Goal: Book appointment/travel/reservation

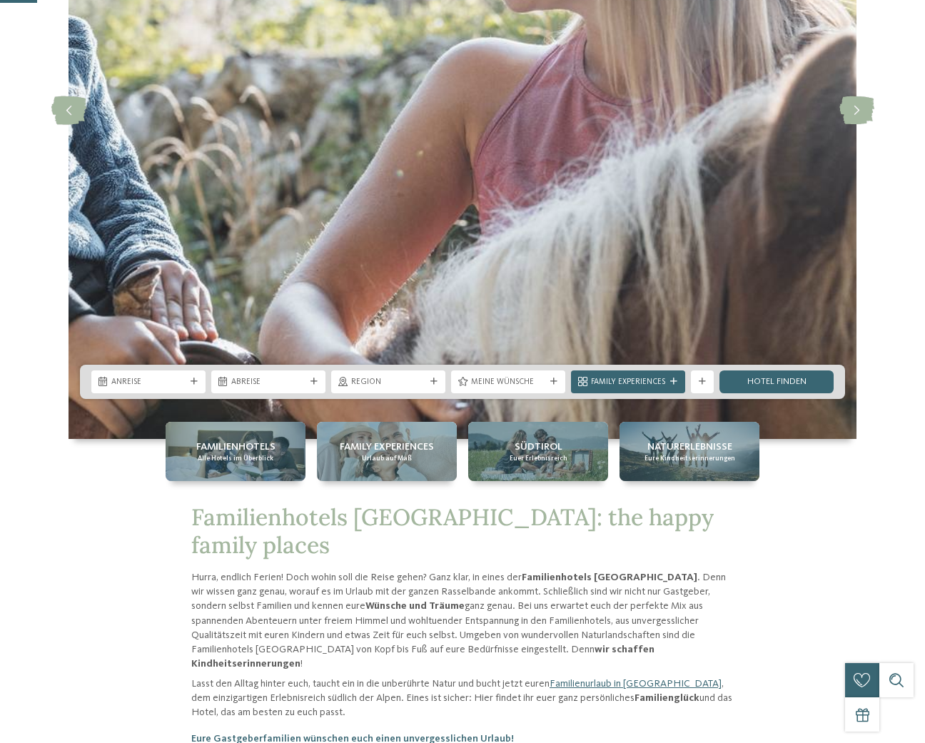
scroll to position [276, 0]
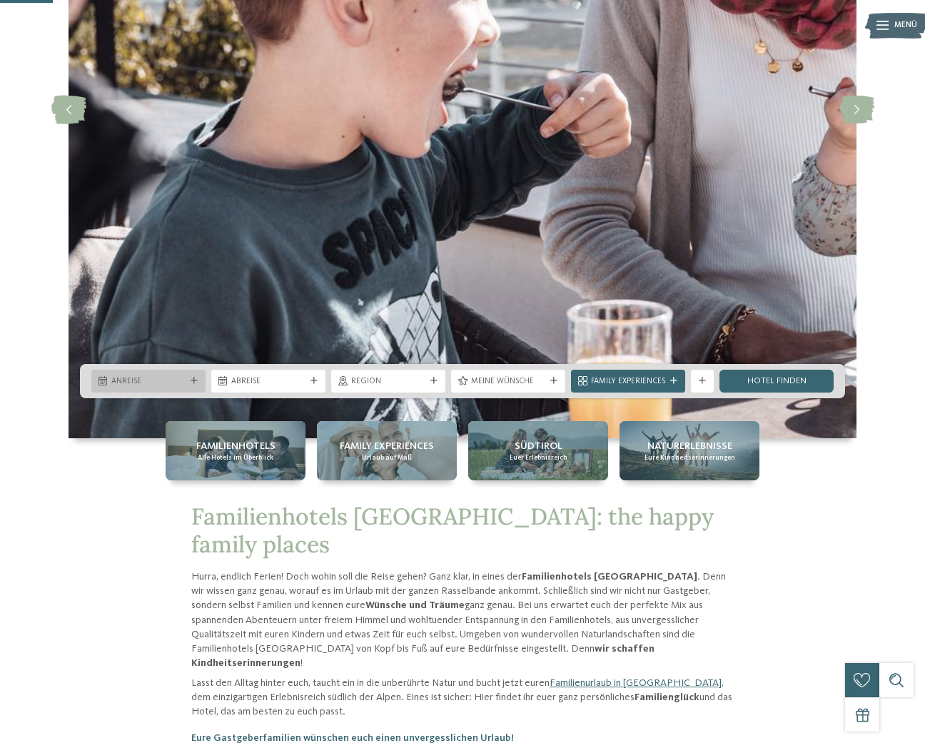
click at [164, 380] on span "Anreise" at bounding box center [148, 381] width 74 height 11
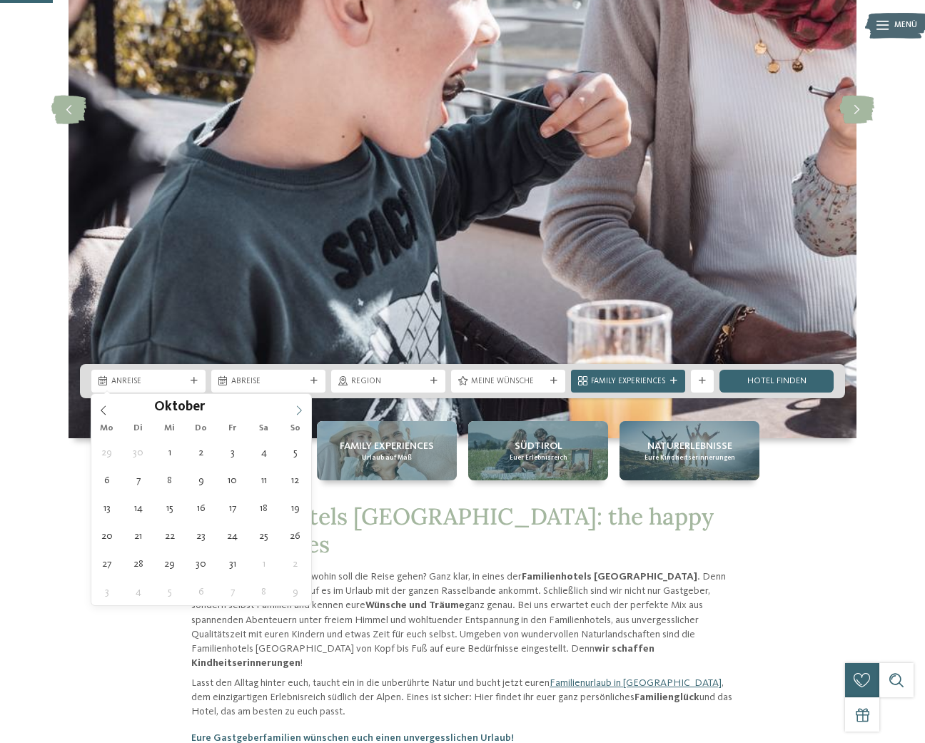
click at [298, 413] on icon at bounding box center [299, 410] width 5 height 9
type input "****"
click at [298, 413] on icon at bounding box center [299, 410] width 5 height 9
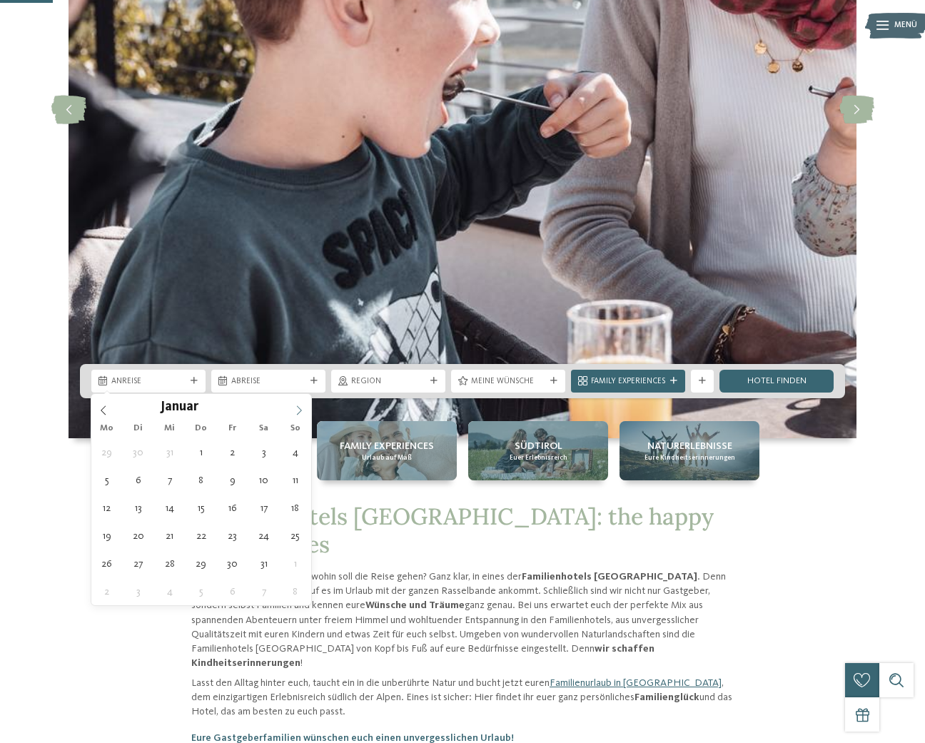
click at [298, 413] on icon at bounding box center [299, 410] width 5 height 9
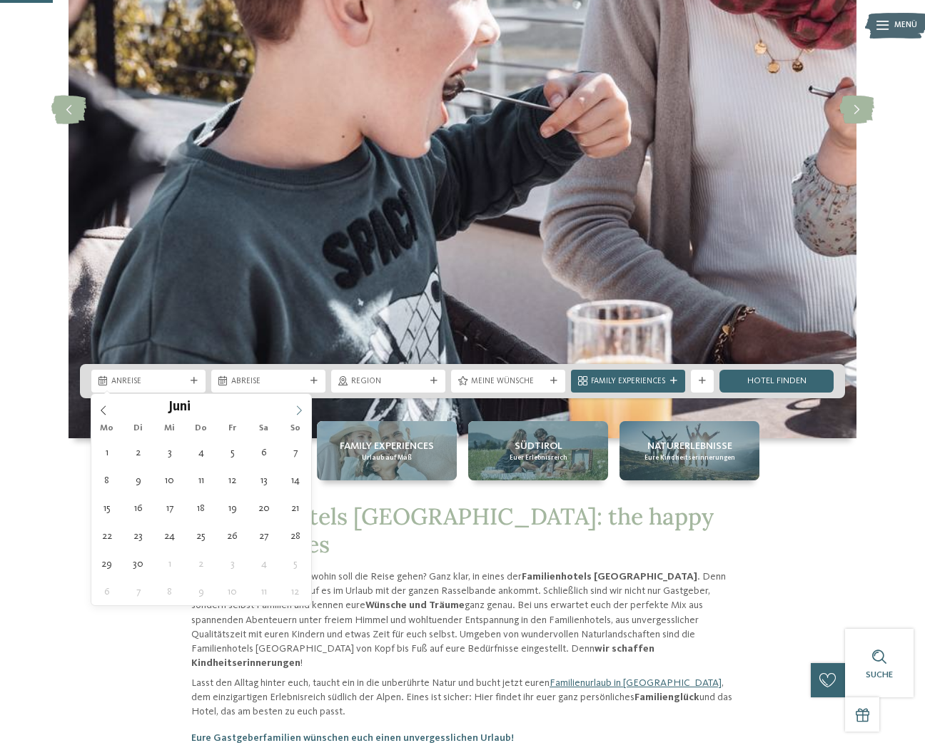
click at [298, 413] on icon at bounding box center [299, 410] width 5 height 9
type div "[DATE]"
type input "****"
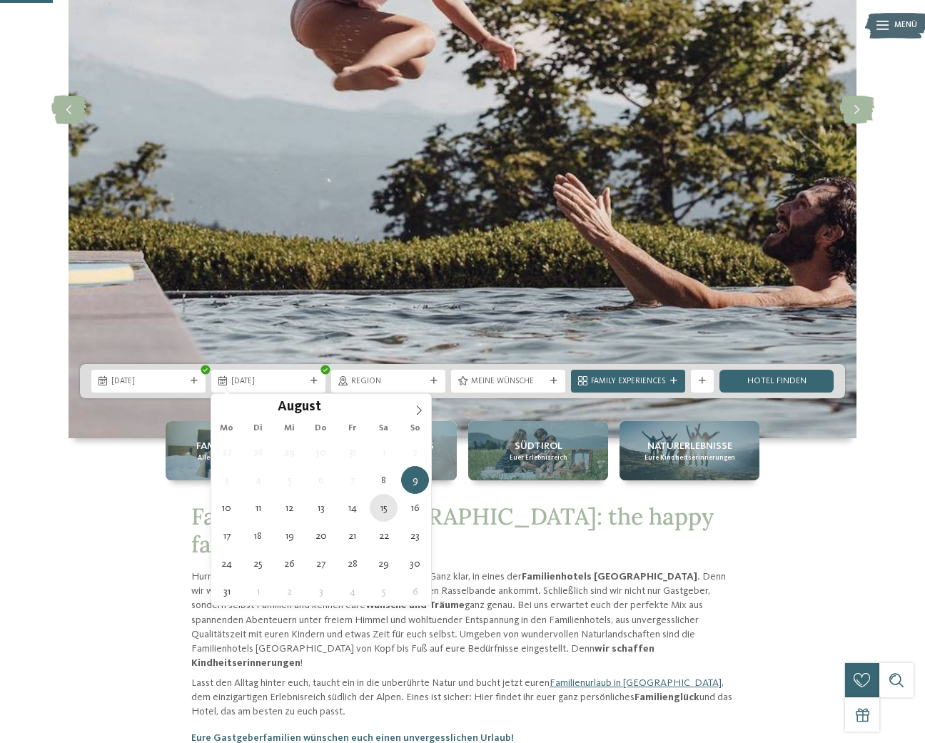
type div "[DATE]"
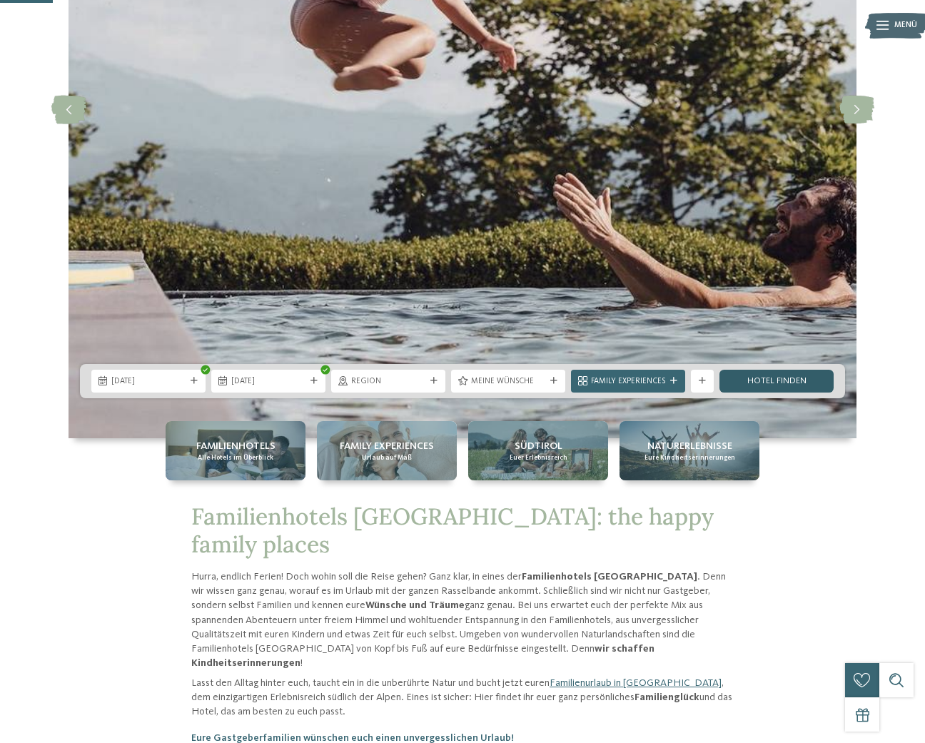
click at [774, 382] on link "Hotel finden" at bounding box center [777, 381] width 114 height 23
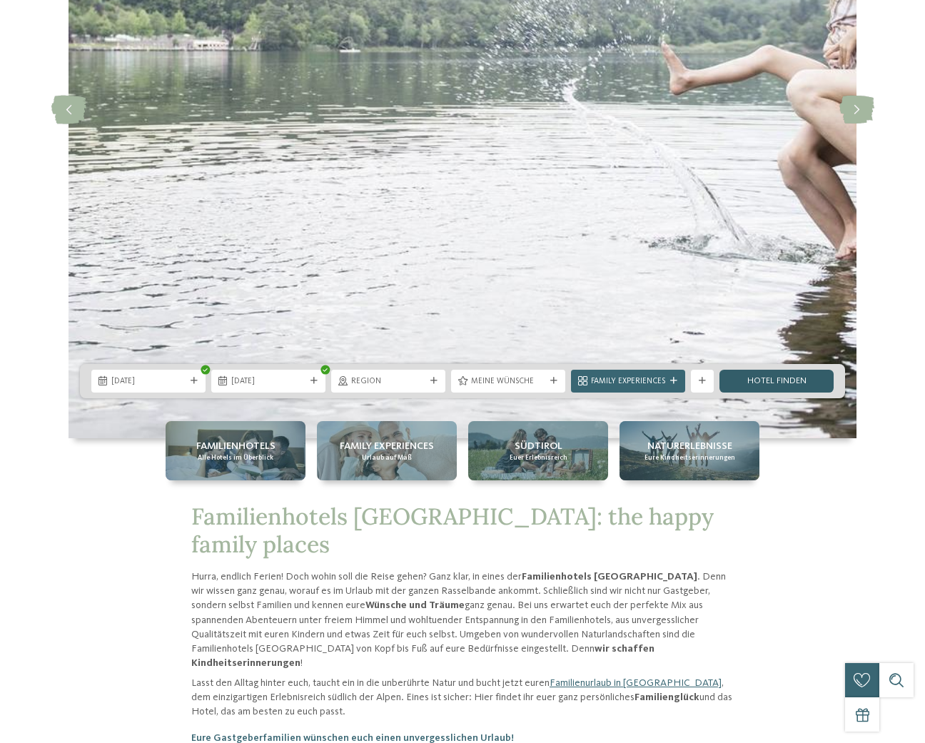
scroll to position [0, 0]
